Goal: Task Accomplishment & Management: Manage account settings

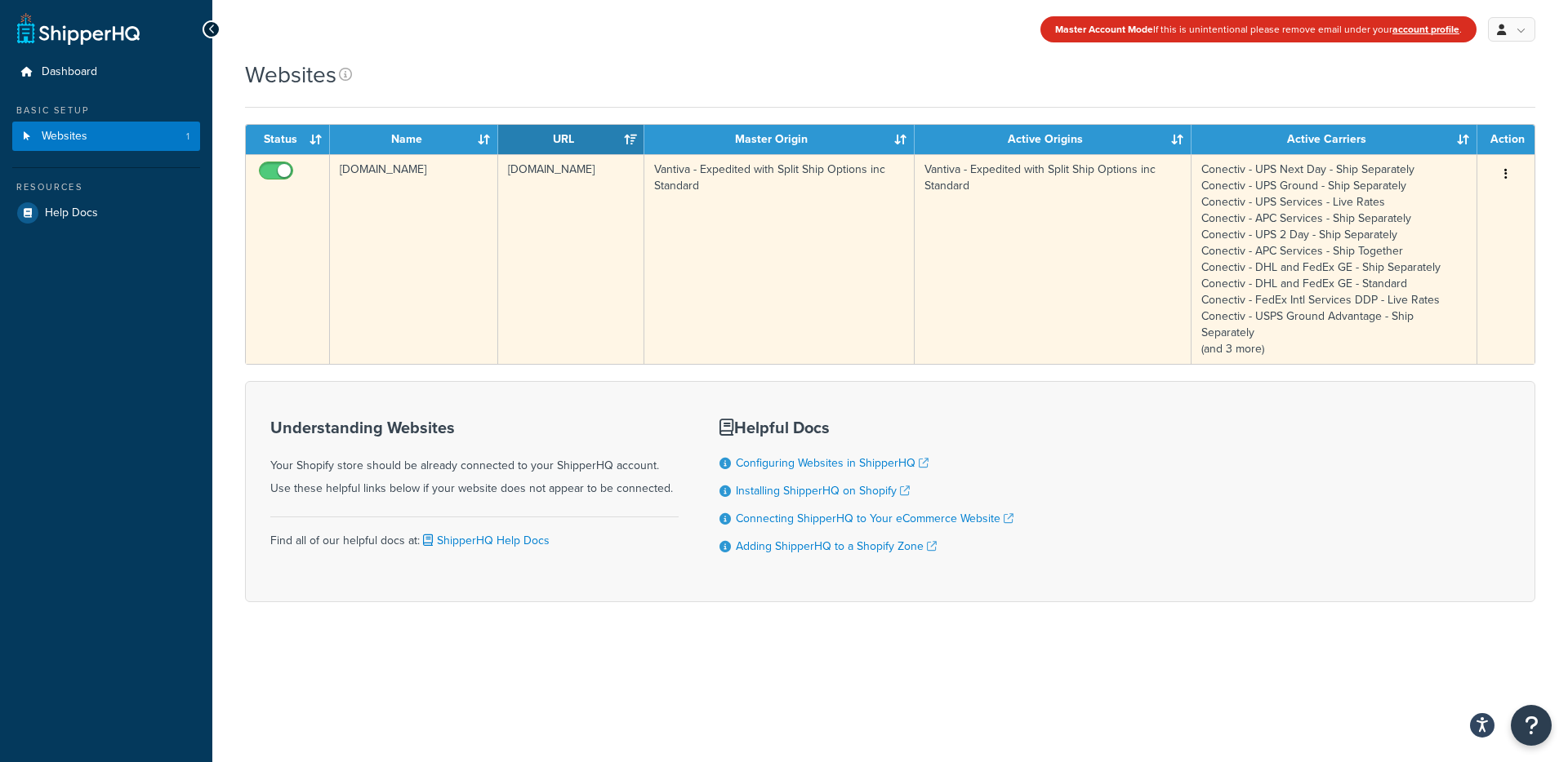
click at [1516, 181] on button "button" at bounding box center [1505, 174] width 23 height 26
click at [1409, 211] on link "Edit" at bounding box center [1439, 207] width 129 height 34
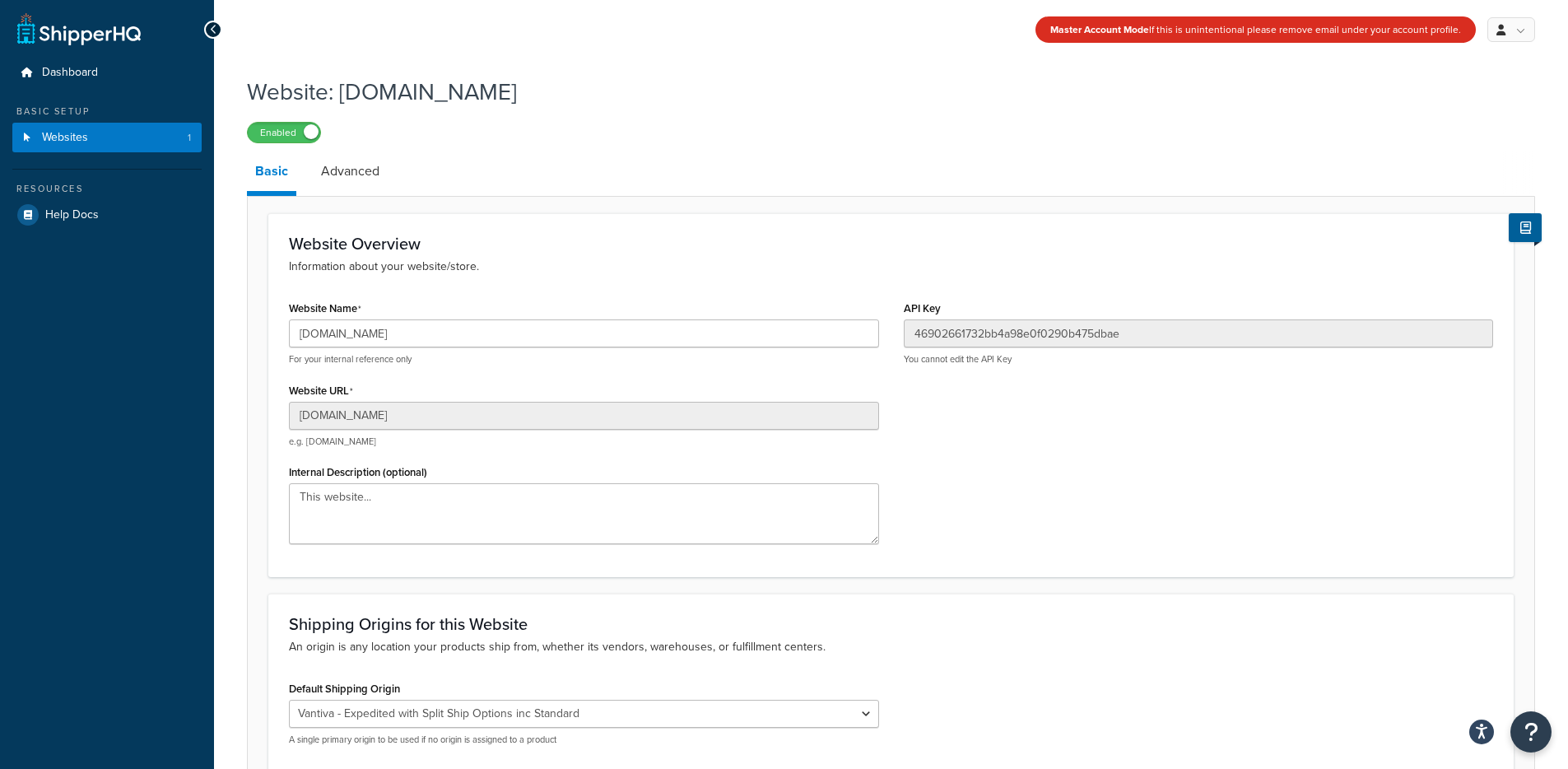
select select "138040"
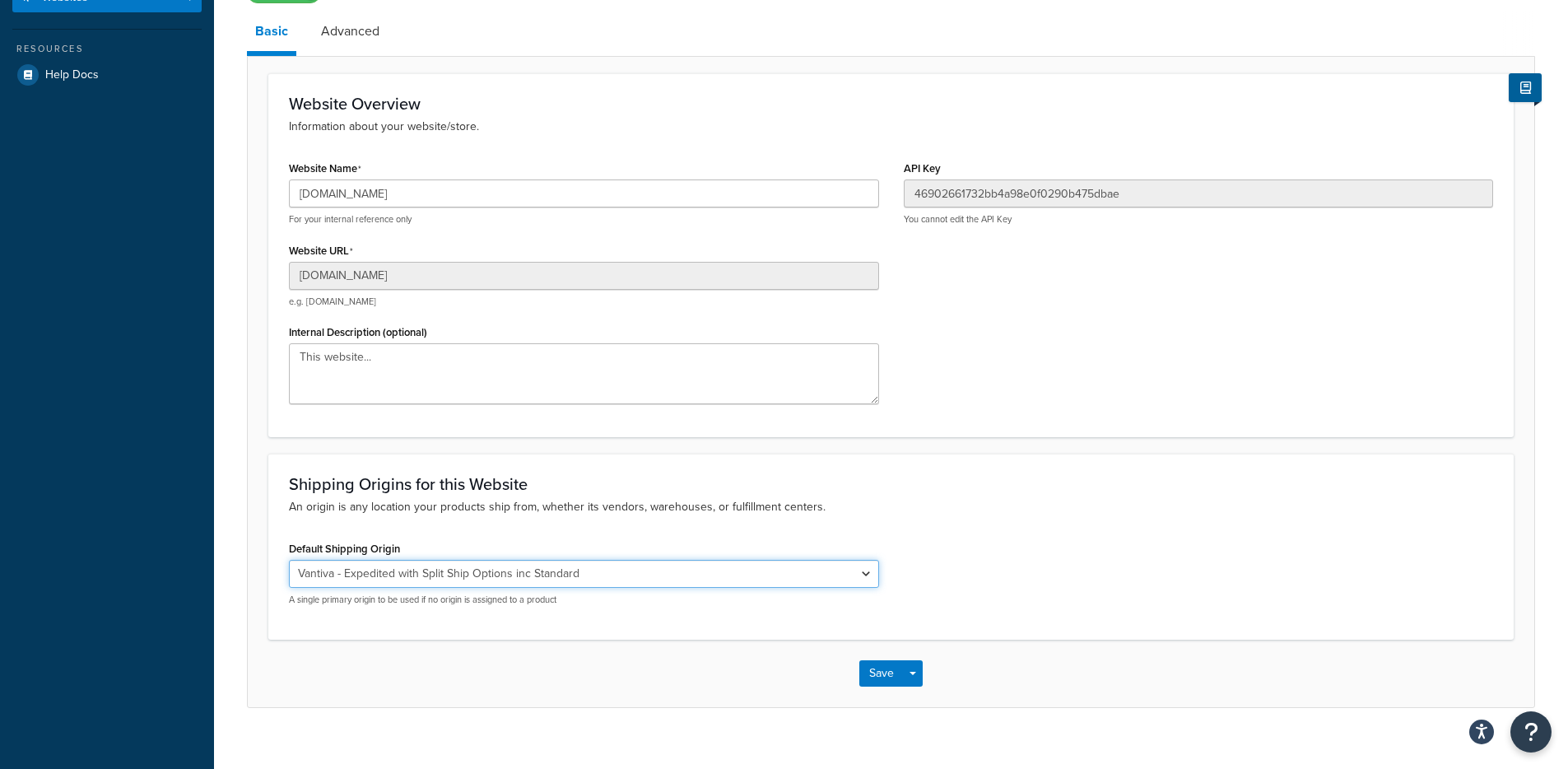
click at [416, 576] on select "El Famoso Artist Endeavor (OG) Graphik Dimensions Artivise Printful [PERSON_NAM…" at bounding box center [584, 574] width 590 height 28
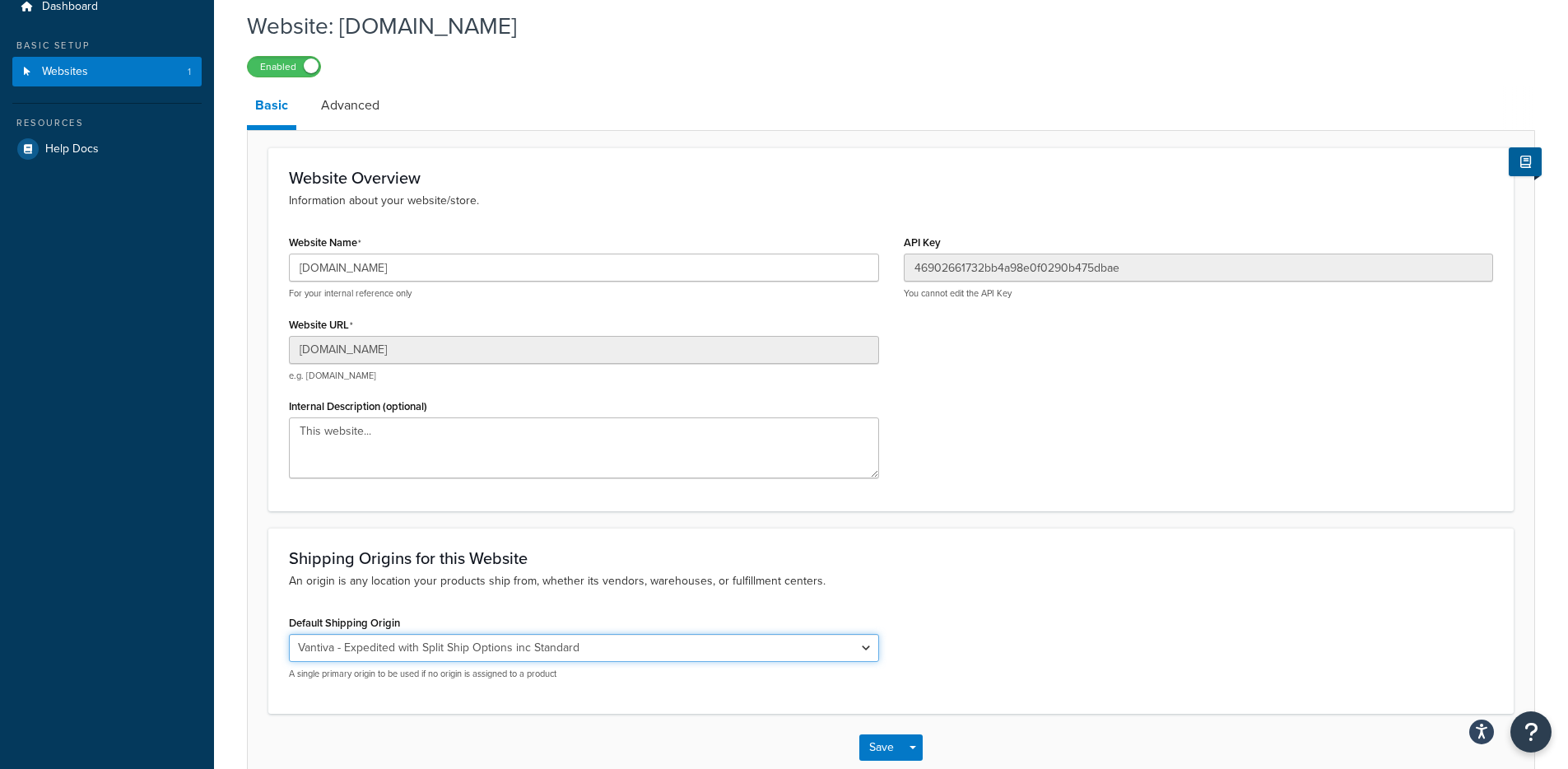
scroll to position [0, 0]
